Goal: Find specific page/section: Find specific page/section

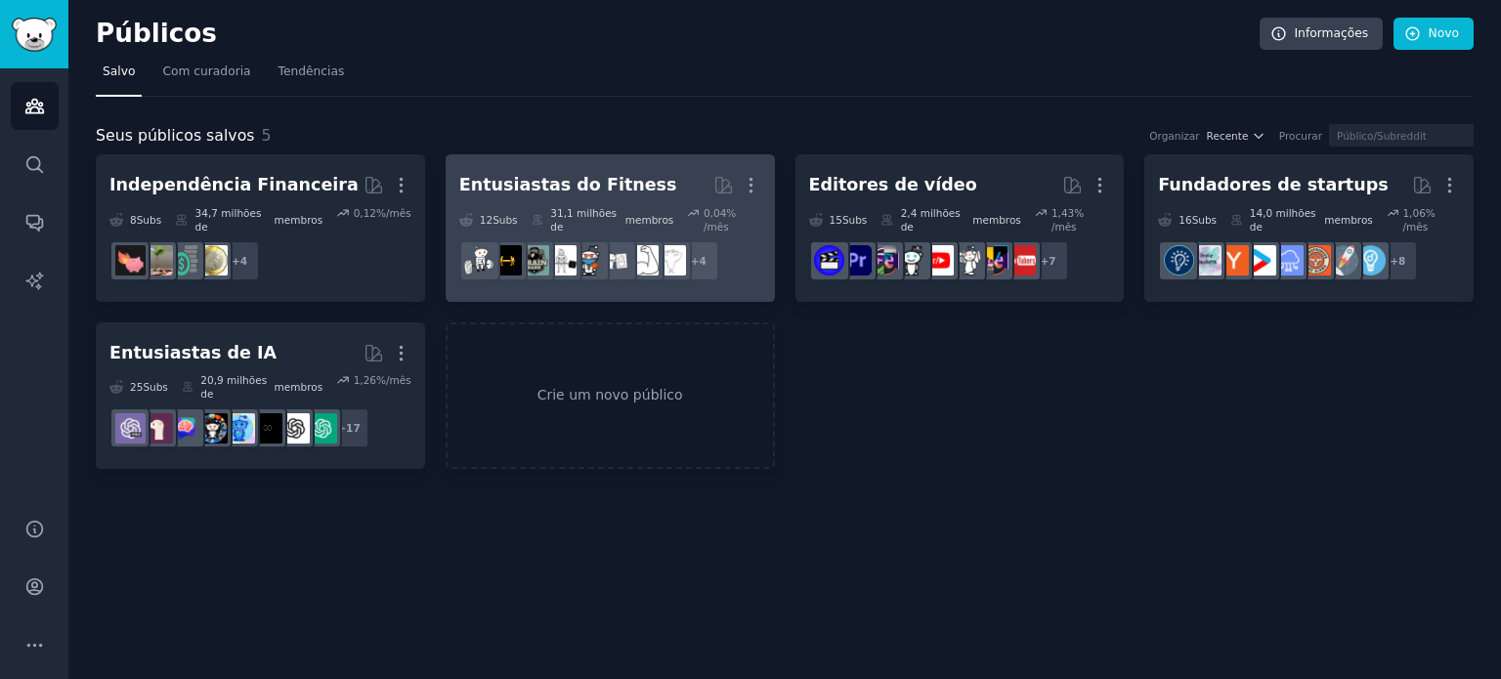
click at [601, 175] on font "Entusiastas do Fitness" at bounding box center [568, 185] width 218 height 20
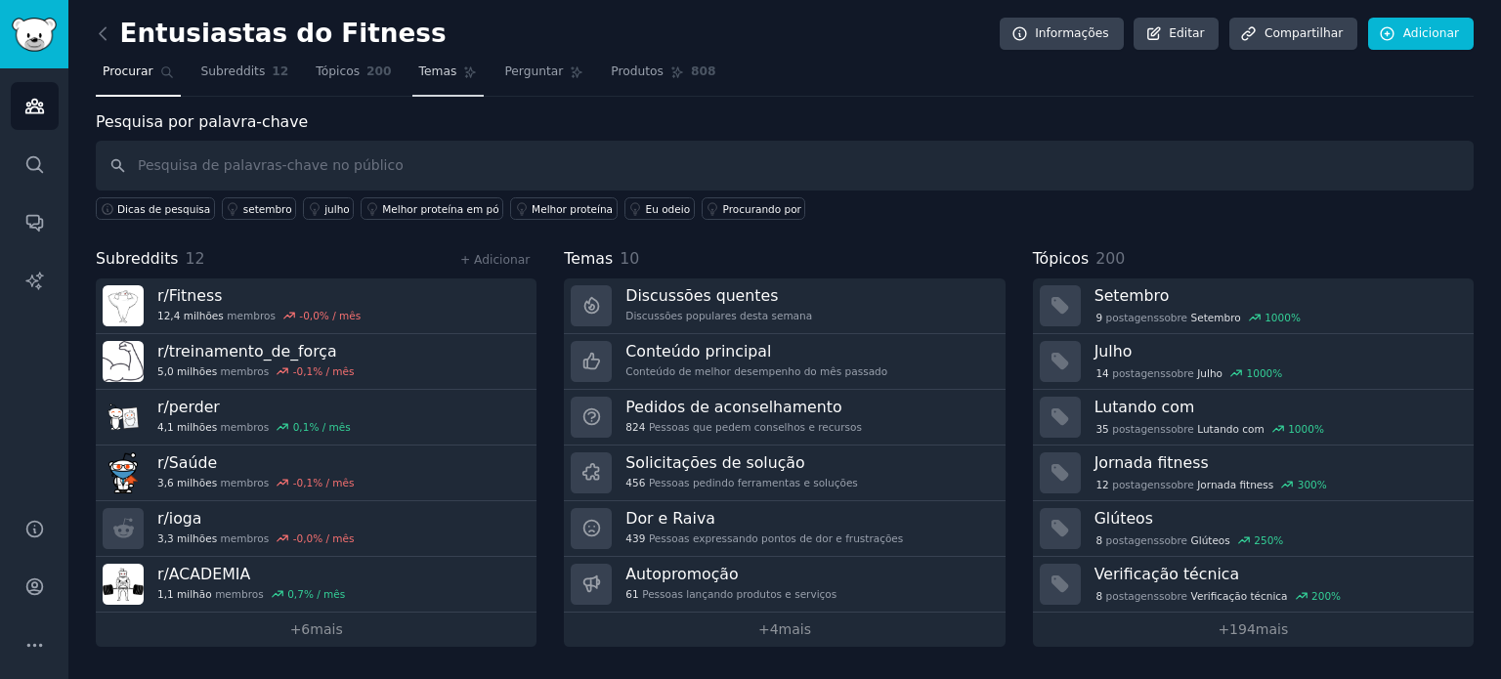
click at [317, 73] on font "Tópicos" at bounding box center [338, 71] width 44 height 14
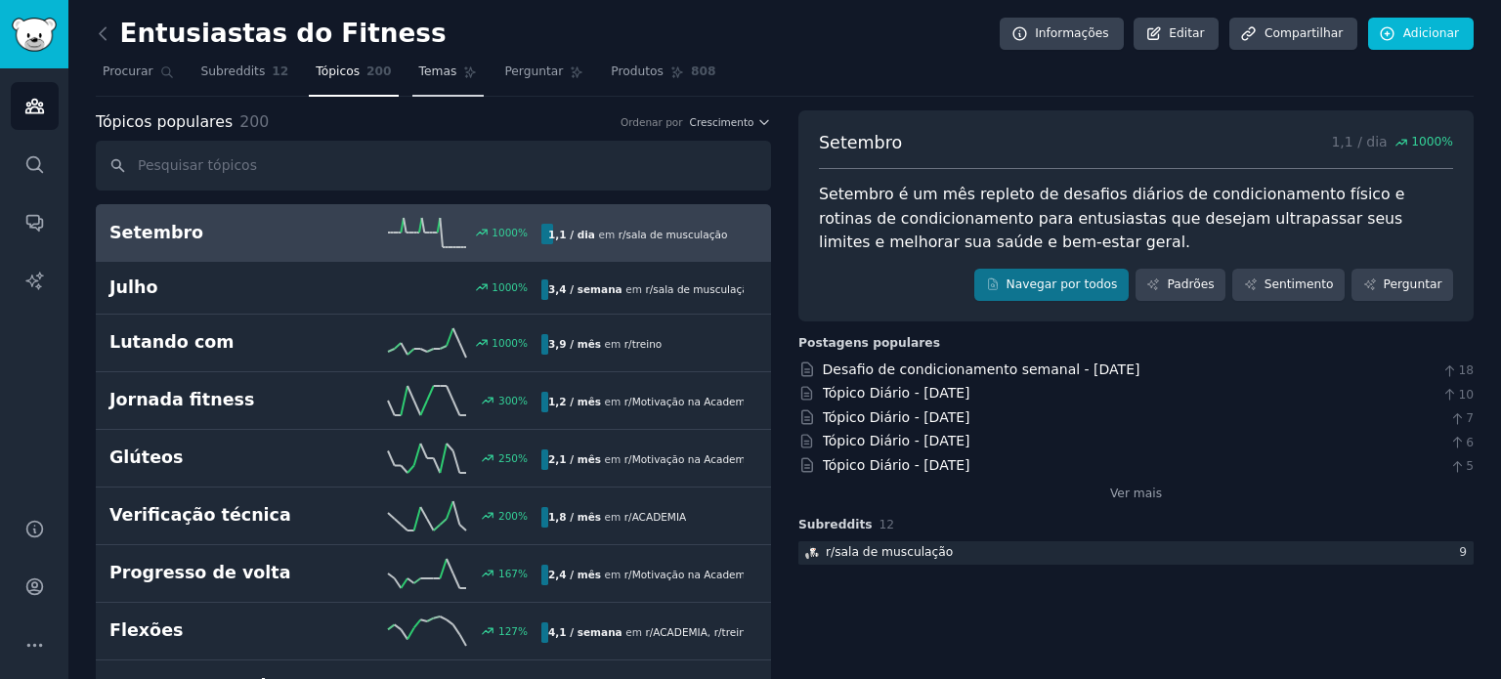
click at [419, 75] on font "Temas" at bounding box center [438, 71] width 38 height 14
